Goal: Task Accomplishment & Management: Complete application form

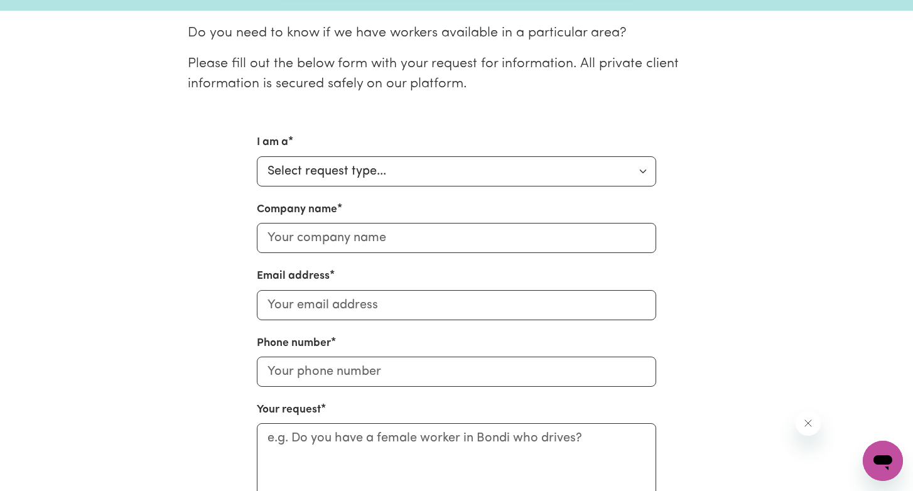
scroll to position [313, 0]
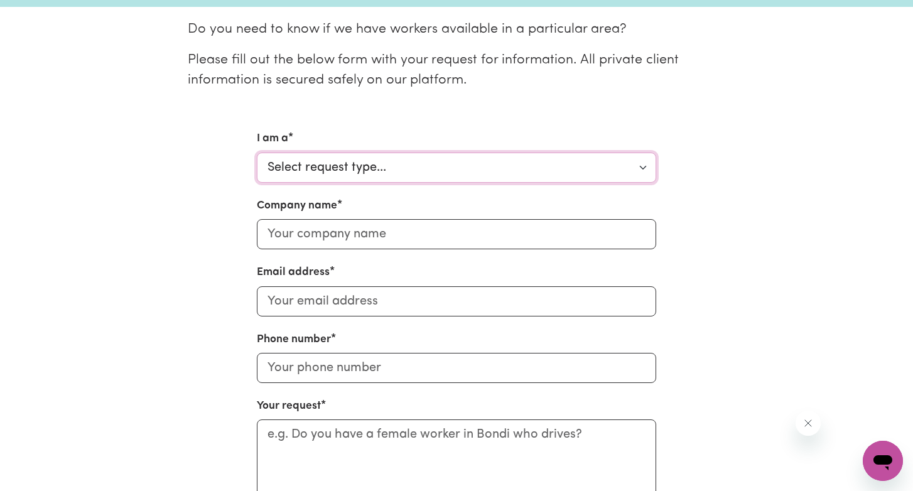
click at [558, 172] on select "Select request type... Individual looking for care and support for myself and m…" at bounding box center [456, 168] width 399 height 30
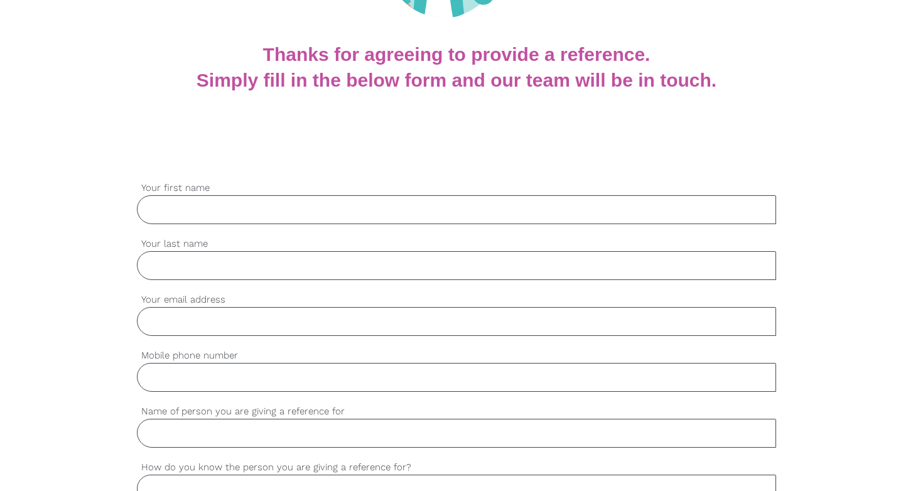
scroll to position [303, 0]
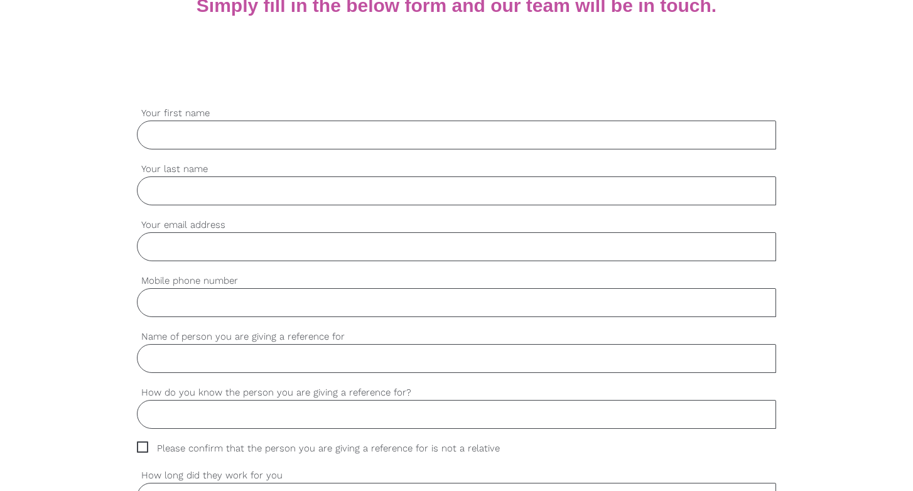
click at [285, 136] on input "Your first name" at bounding box center [456, 135] width 639 height 29
type input "[PERSON_NAME]"
click at [246, 187] on input "Your last name" at bounding box center [456, 190] width 639 height 29
type input "[PERSON_NAME]"
click at [206, 245] on input "Your email address" at bounding box center [456, 246] width 639 height 29
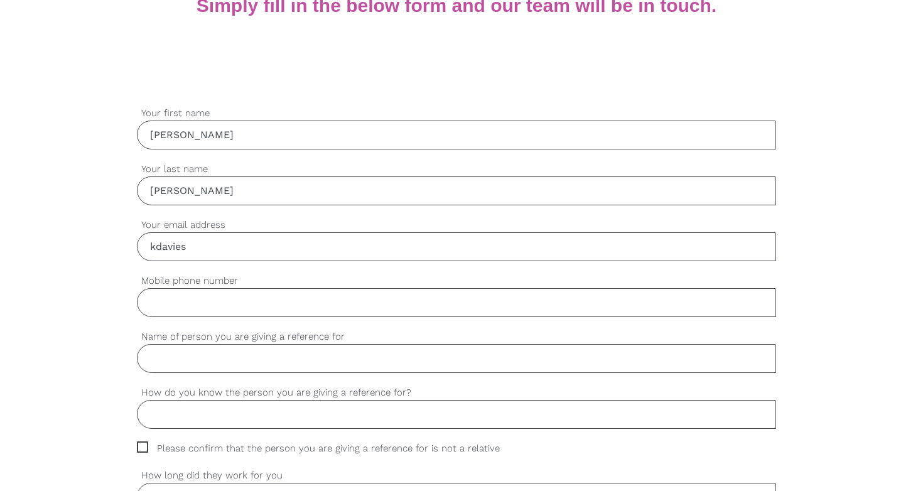
type input "[EMAIL_ADDRESS][DOMAIN_NAME]"
type input "0475938885"
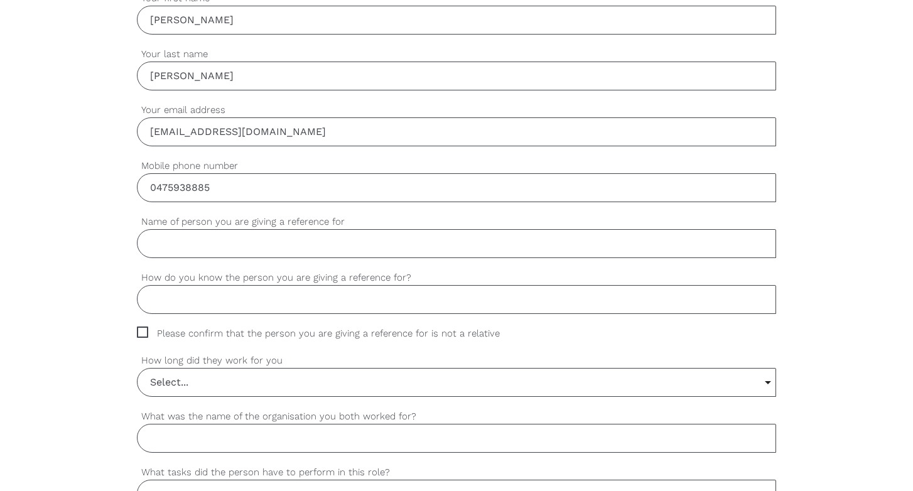
scroll to position [423, 0]
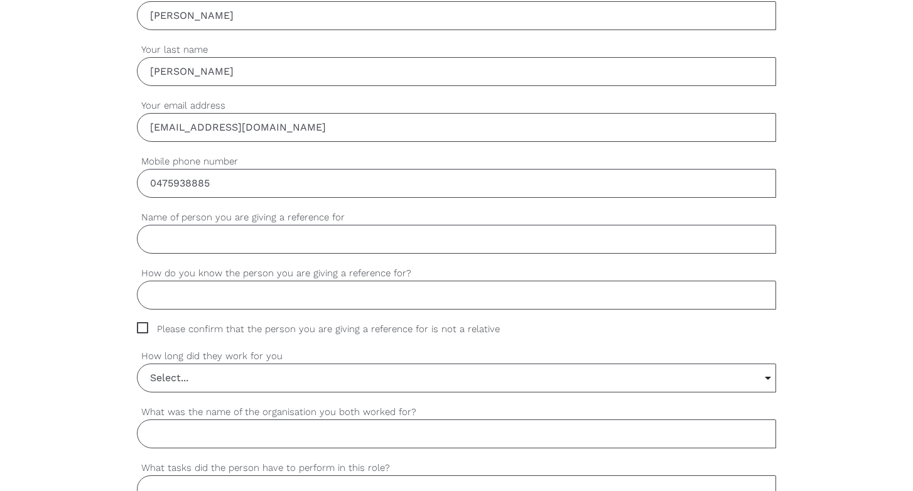
click at [183, 236] on input "Name of person you are giving a reference for" at bounding box center [456, 239] width 639 height 29
type input "[PERSON_NAME]"
click at [158, 294] on input "How do you know the person you are giving a reference for?" at bounding box center [456, 295] width 639 height 29
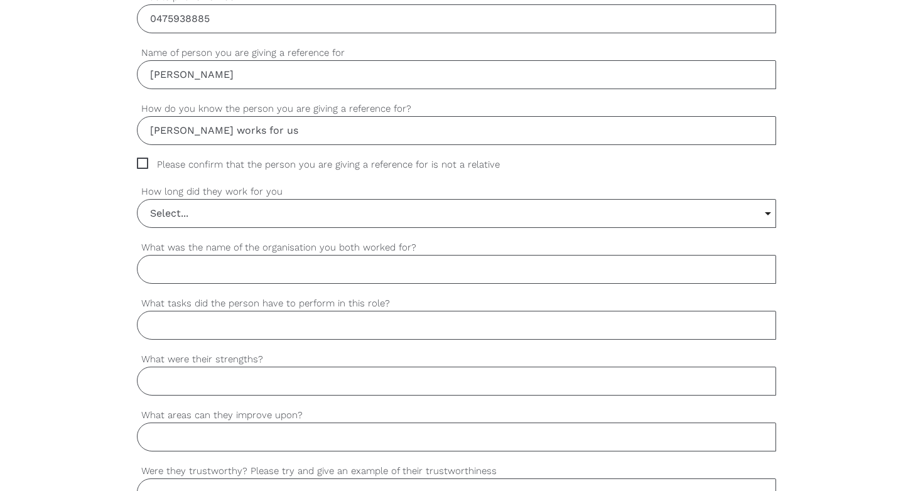
scroll to position [588, 0]
type input "[PERSON_NAME] works for us"
click at [140, 165] on span "Please confirm that the person you are giving a reference for is not a relative" at bounding box center [330, 163] width 387 height 14
click at [140, 165] on input "Please confirm that the person you are giving a reference for is not a relative" at bounding box center [141, 160] width 8 height 8
checkbox input "true"
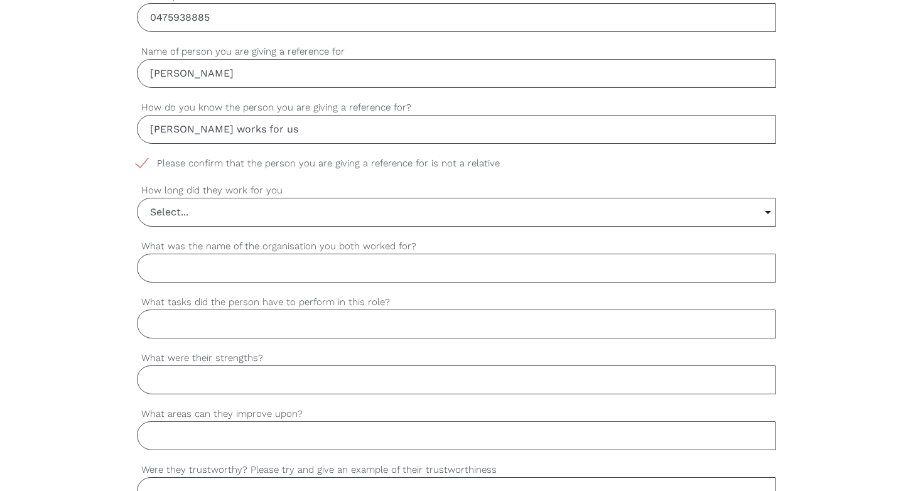
click at [183, 210] on input "Select..." at bounding box center [457, 212] width 638 height 28
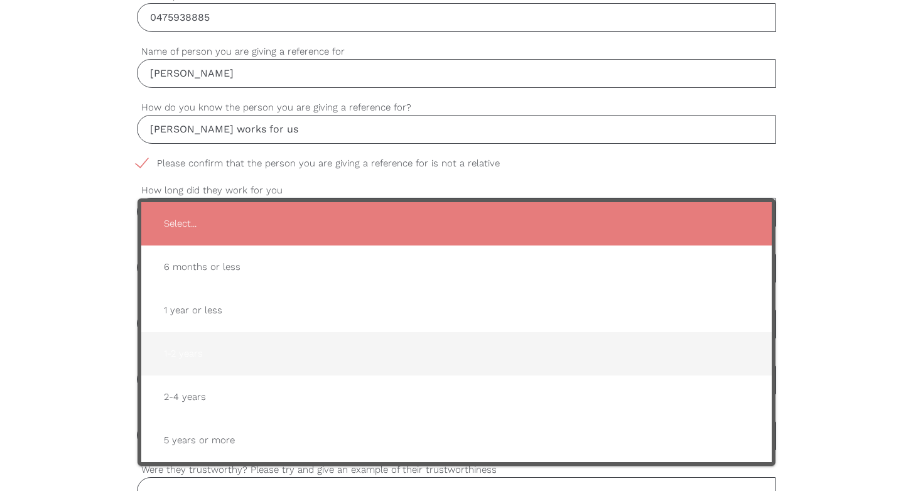
click at [180, 350] on span "1-2 years" at bounding box center [456, 353] width 605 height 31
type input "1-2 years"
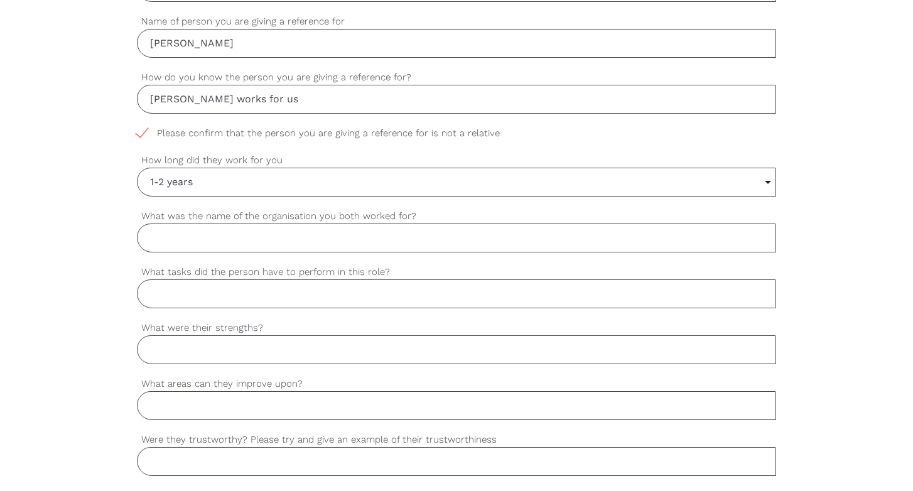
scroll to position [708, 0]
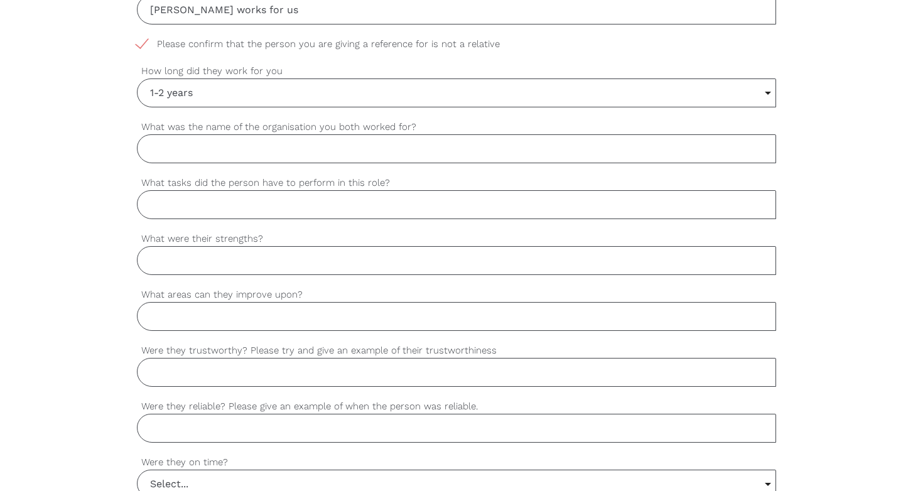
click at [159, 149] on input "What was the name of the organisation you both worked for?" at bounding box center [456, 148] width 639 height 29
type input "[GEOGRAPHIC_DATA] OSHC"
click at [158, 202] on input "What tasks did the person have to perform in this role?" at bounding box center [456, 204] width 639 height 29
type input "watching and collecting children"
click at [163, 257] on input "What were their strengths?" at bounding box center [456, 260] width 639 height 29
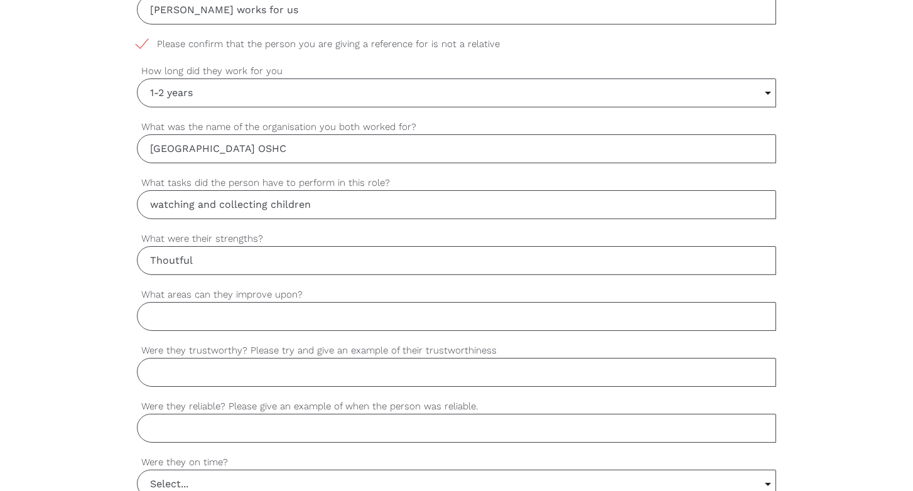
click at [171, 259] on input "Thoutful" at bounding box center [456, 260] width 639 height 29
click at [175, 261] on input "Thoutful" at bounding box center [456, 260] width 639 height 29
type input "Thoughtful"
click at [187, 319] on input "What areas can they improve upon?" at bounding box center [456, 316] width 639 height 29
click at [187, 317] on input "Organizing" at bounding box center [456, 316] width 639 height 29
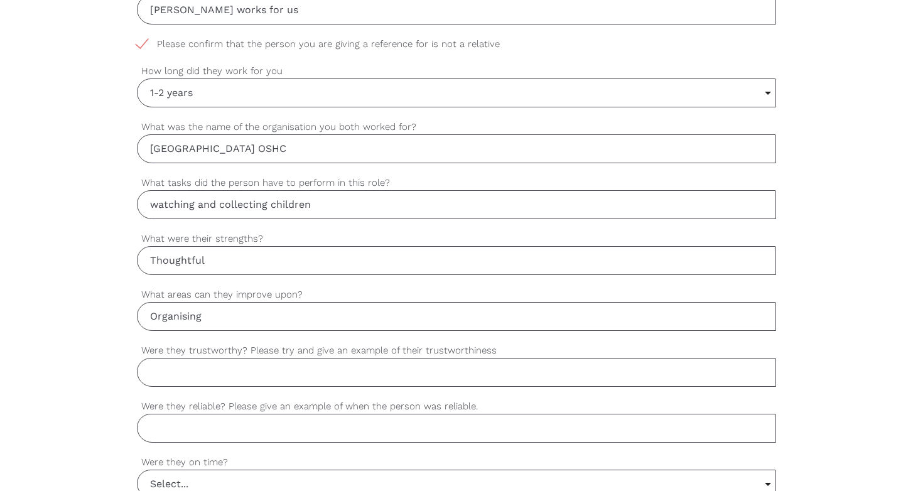
click at [210, 315] on input "Organising" at bounding box center [456, 316] width 639 height 29
type input "O"
type input "Looking for things to do other than being told what to do"
click at [158, 373] on input "Were they trustworthy? Please try and give an example of their trustworthiness" at bounding box center [456, 372] width 639 height 29
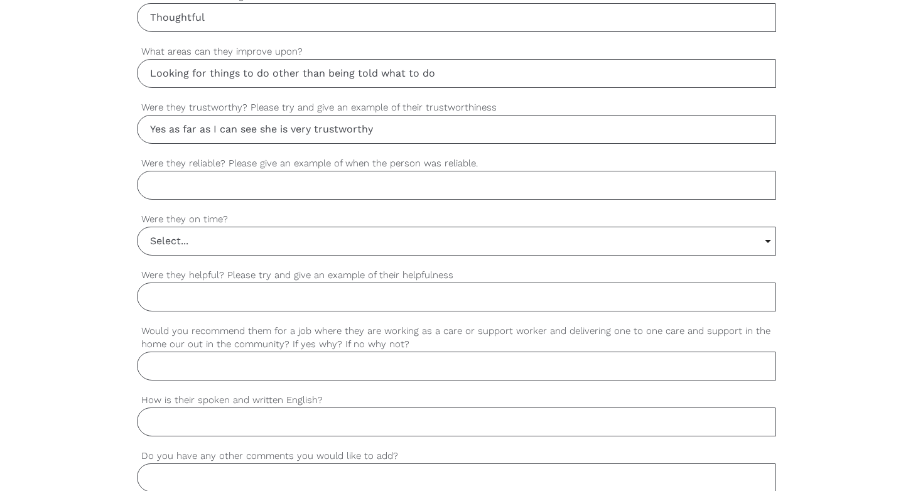
scroll to position [953, 0]
type input "Yes as far as I can see she is very trustworthy"
click at [168, 178] on input "Were they reliable? Please give an example of when the person was reliable." at bounding box center [456, 183] width 639 height 29
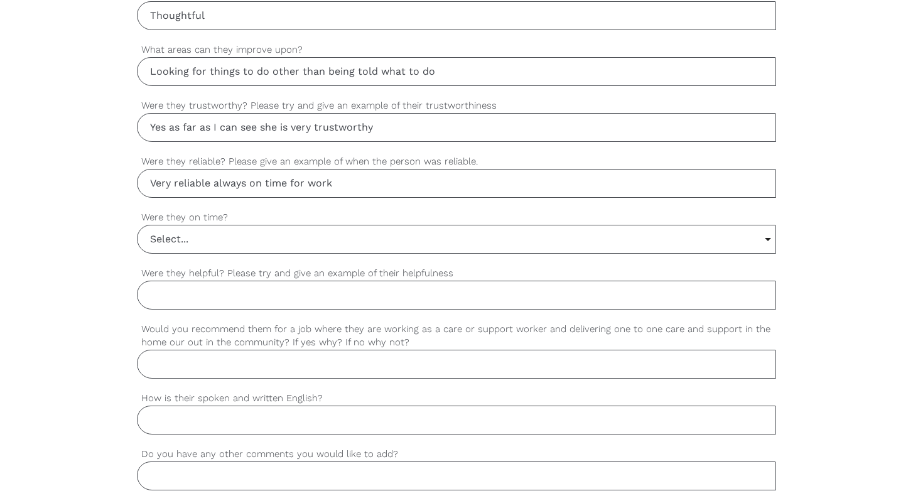
type input "Very reliable always on time for work"
click at [221, 239] on input "Select..." at bounding box center [457, 239] width 638 height 28
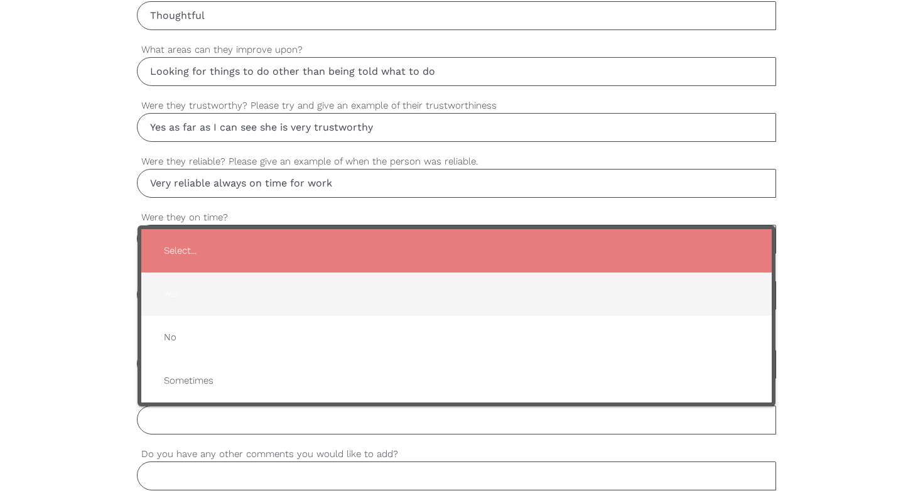
click at [205, 293] on span "Yes" at bounding box center [456, 294] width 605 height 31
type input "Yes"
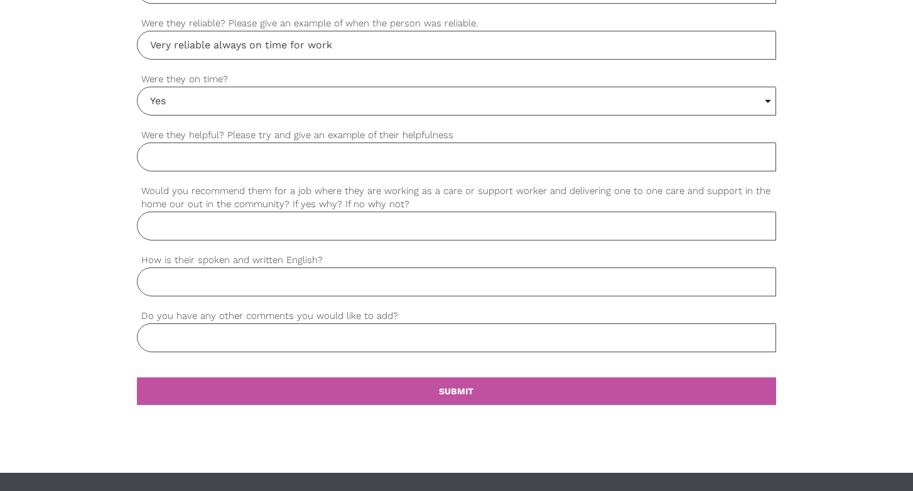
scroll to position [1093, 0]
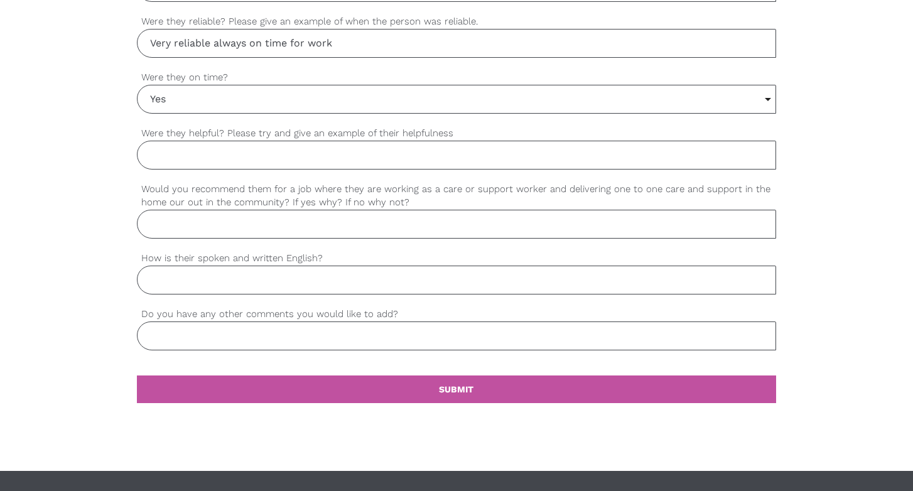
click at [153, 154] on input "Were they helpful? Please try and give an example of their helpfulness" at bounding box center [456, 155] width 639 height 29
type input "s"
type input "[PERSON_NAME] had to be reminded and the very helpful"
click at [164, 227] on input "Would you recommend them for a job where they are working as a care or support …" at bounding box center [456, 224] width 639 height 29
type input "Yes I think she would have the community at heart"
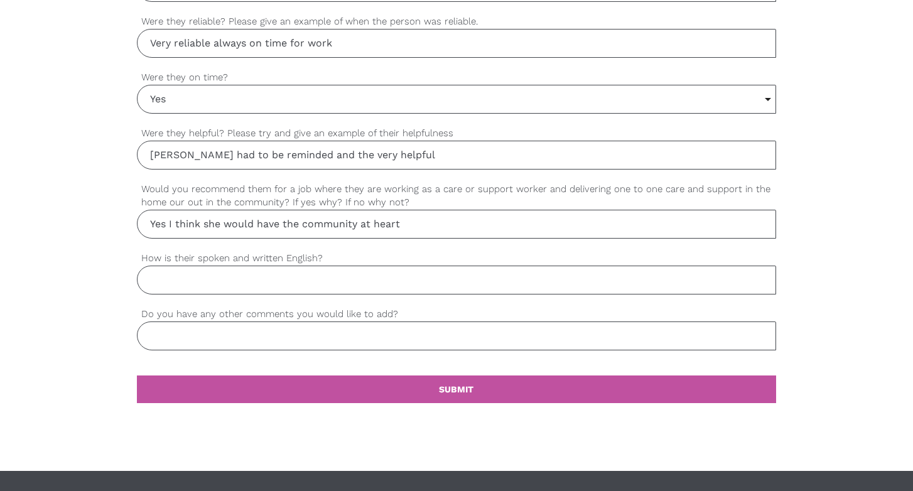
click at [166, 281] on input "How is their spoken and written English?" at bounding box center [456, 280] width 639 height 29
type input "excellent"
click at [155, 337] on input "Do you have any other comments you would like to add?" at bounding box center [456, 336] width 639 height 29
type input "None"
click at [170, 381] on link "settings SUBMIT" at bounding box center [456, 390] width 639 height 28
